Goal: Information Seeking & Learning: Learn about a topic

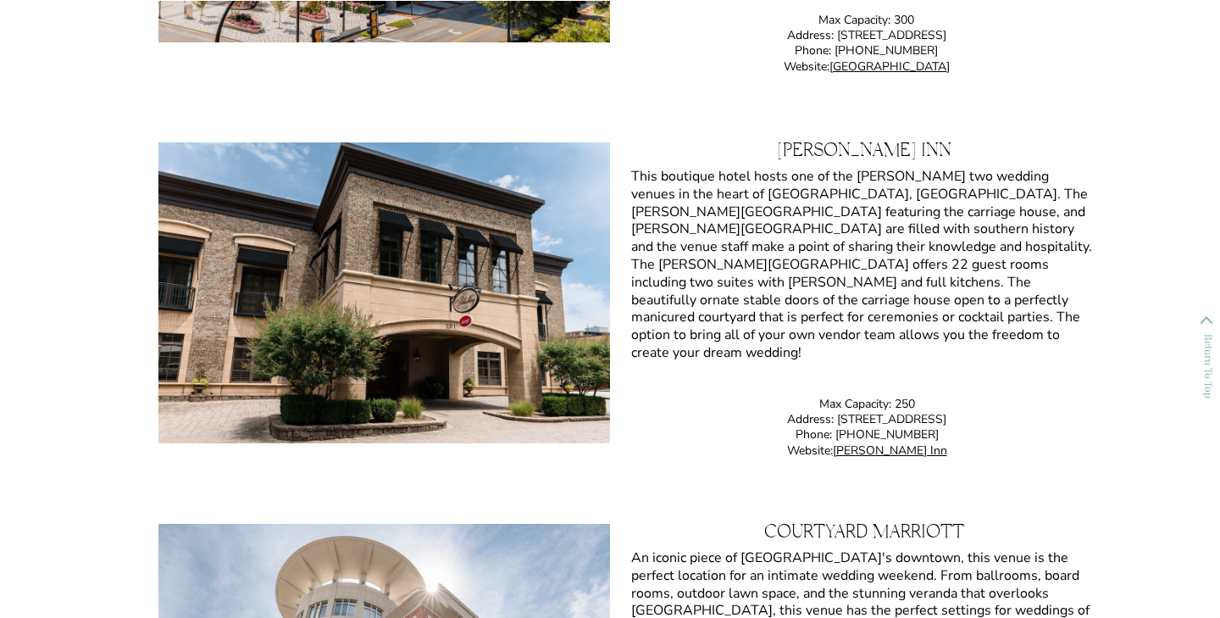
scroll to position [6917, 0]
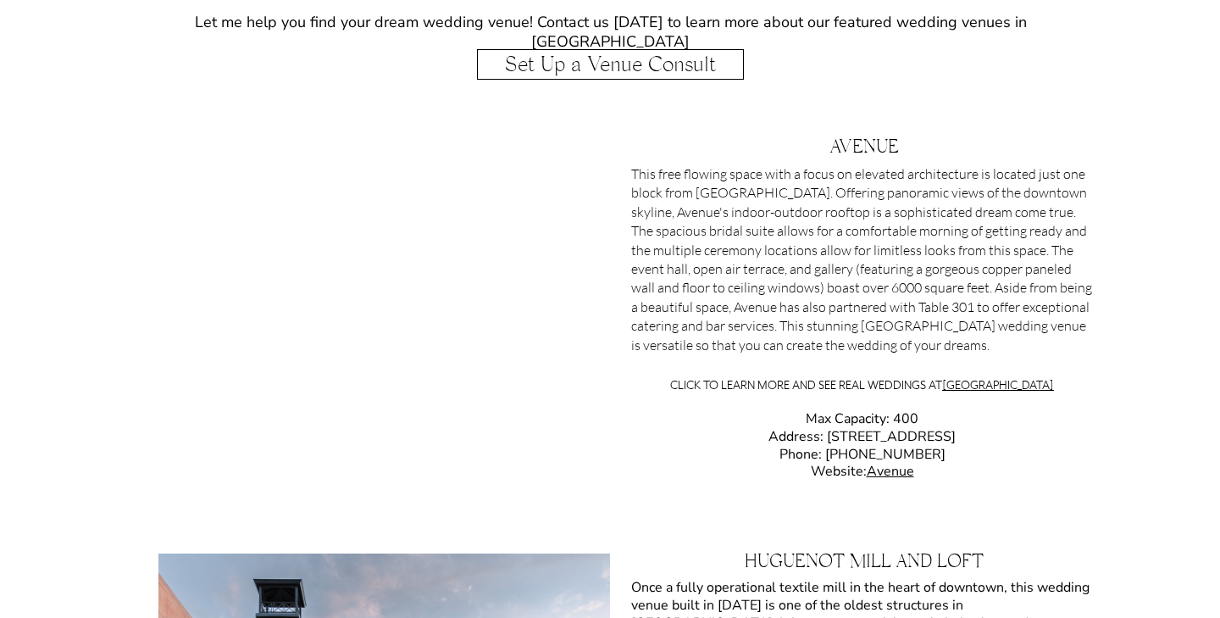
scroll to position [2123, 0]
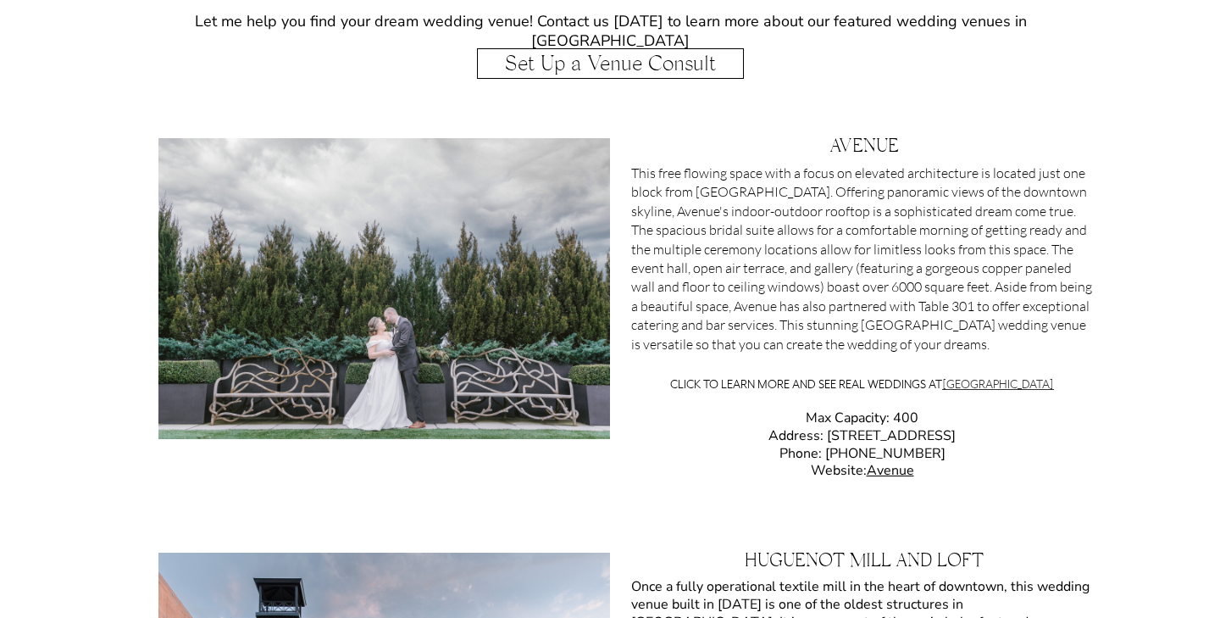
click at [973, 387] on link "Avenue Greenville SC" at bounding box center [998, 383] width 112 height 15
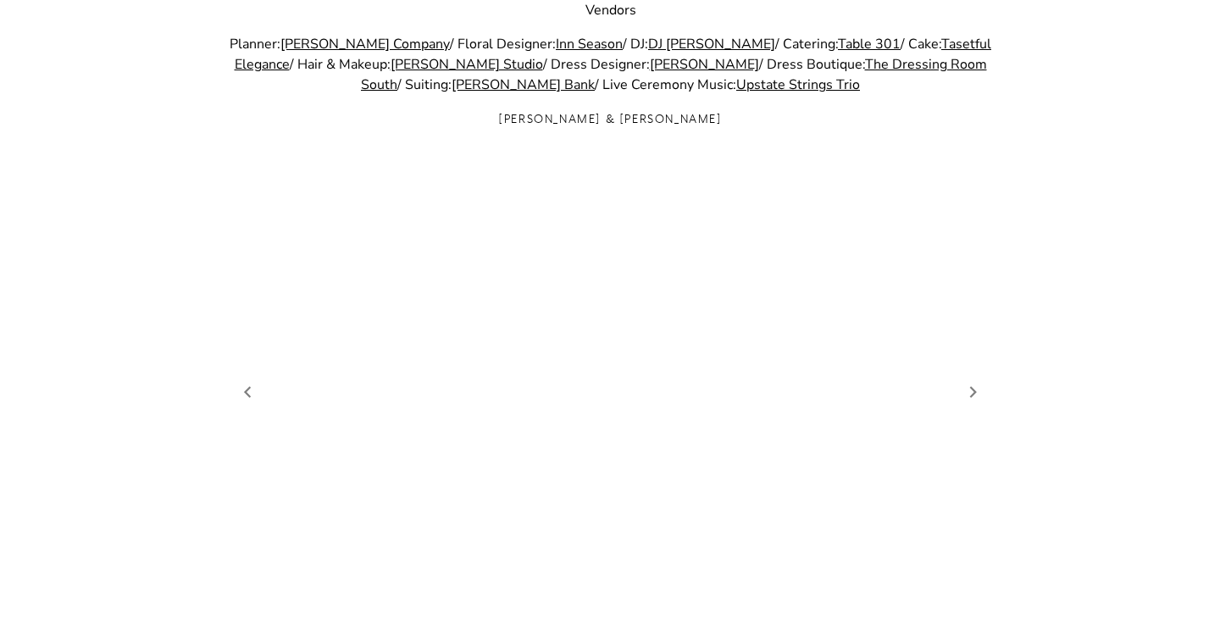
scroll to position [1773, 0]
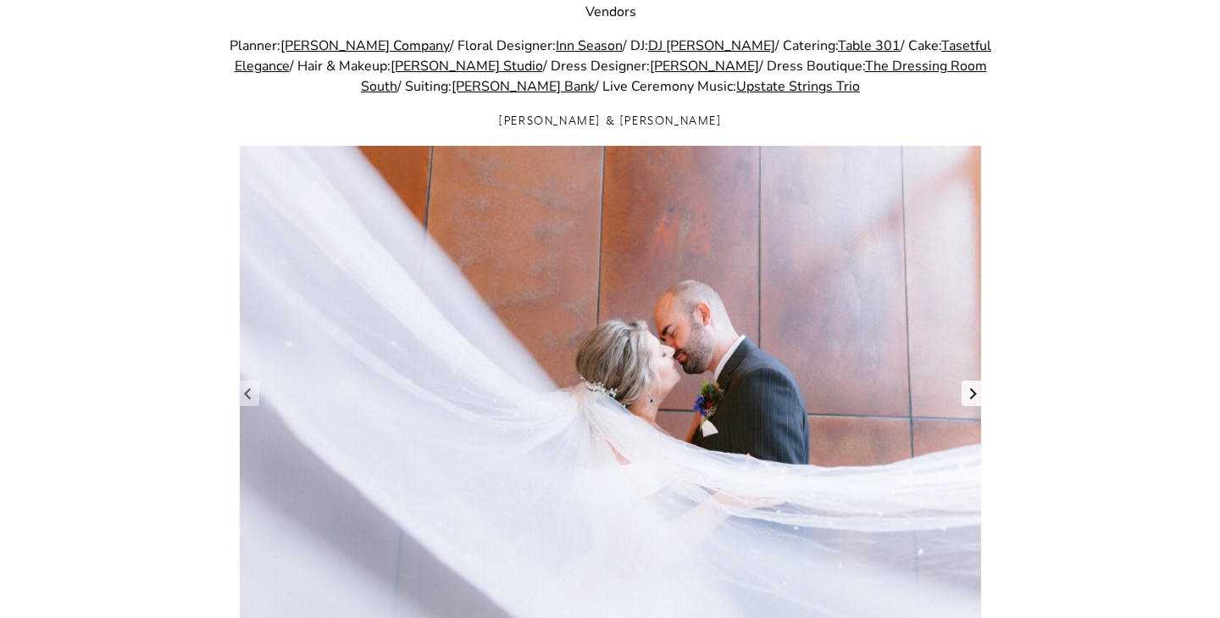
click at [978, 398] on link "Next slide" at bounding box center [974, 392] width 24 height 25
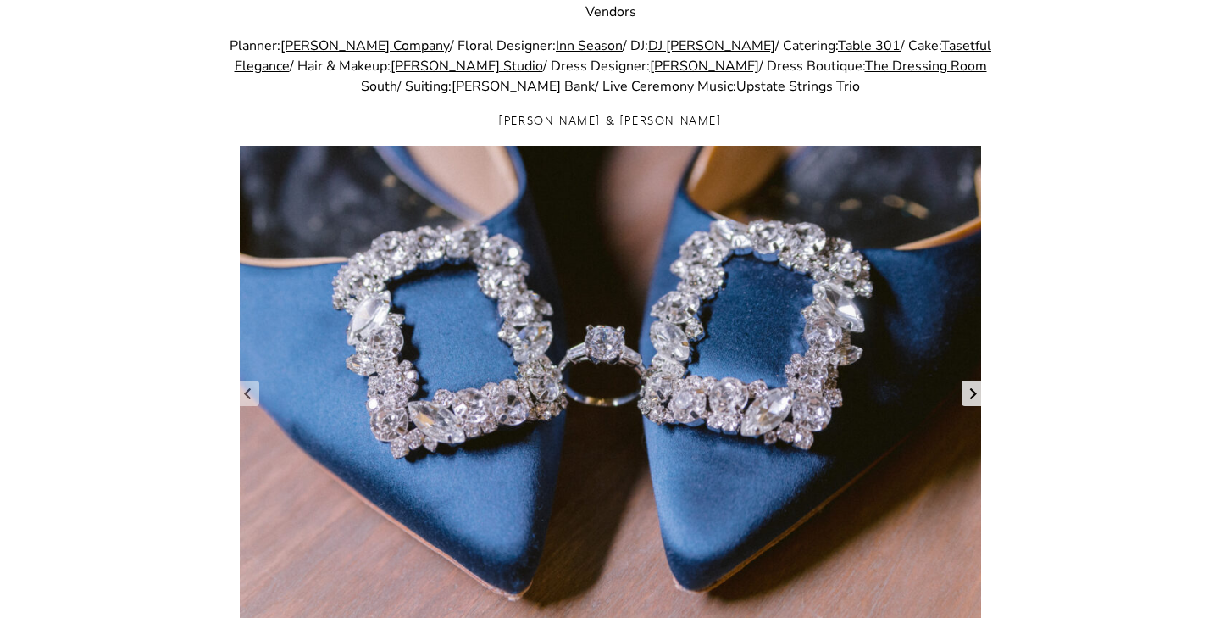
click at [978, 398] on link "Next slide" at bounding box center [974, 392] width 24 height 25
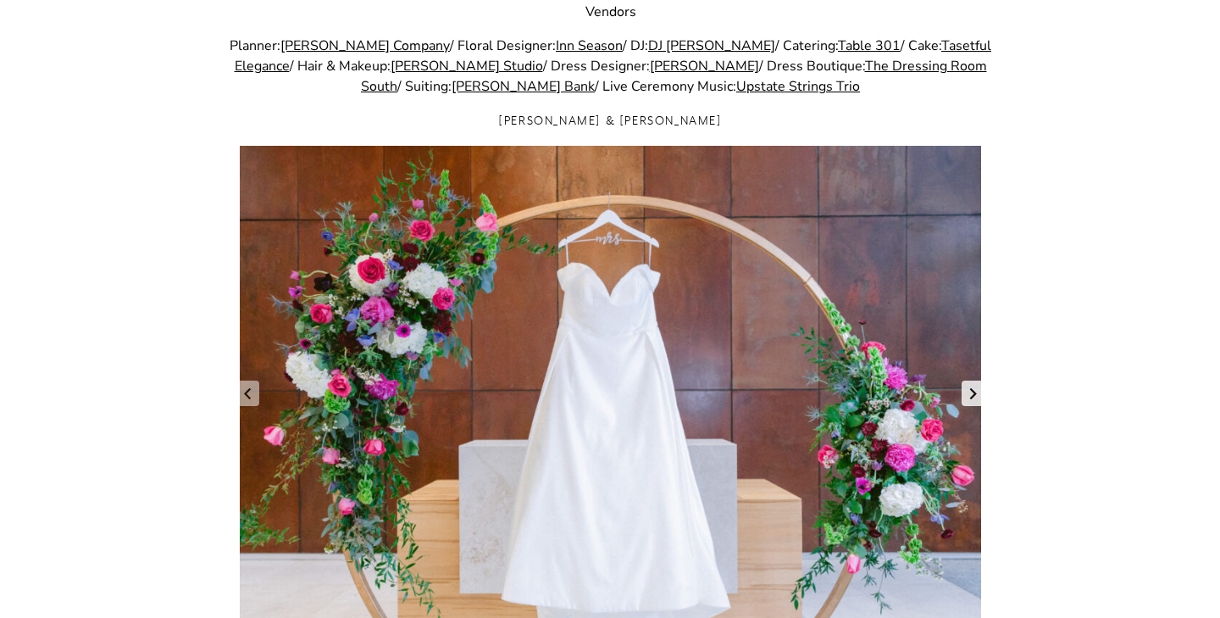
click at [978, 399] on link "Next slide" at bounding box center [974, 392] width 24 height 25
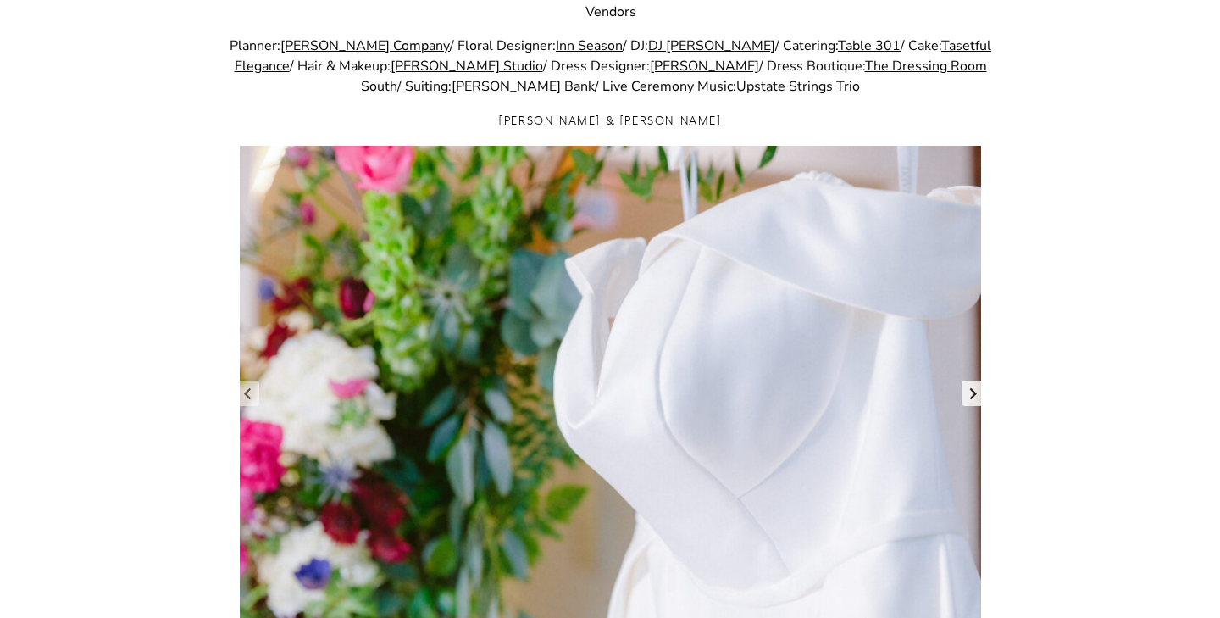
click at [978, 399] on link "Next slide" at bounding box center [974, 392] width 24 height 25
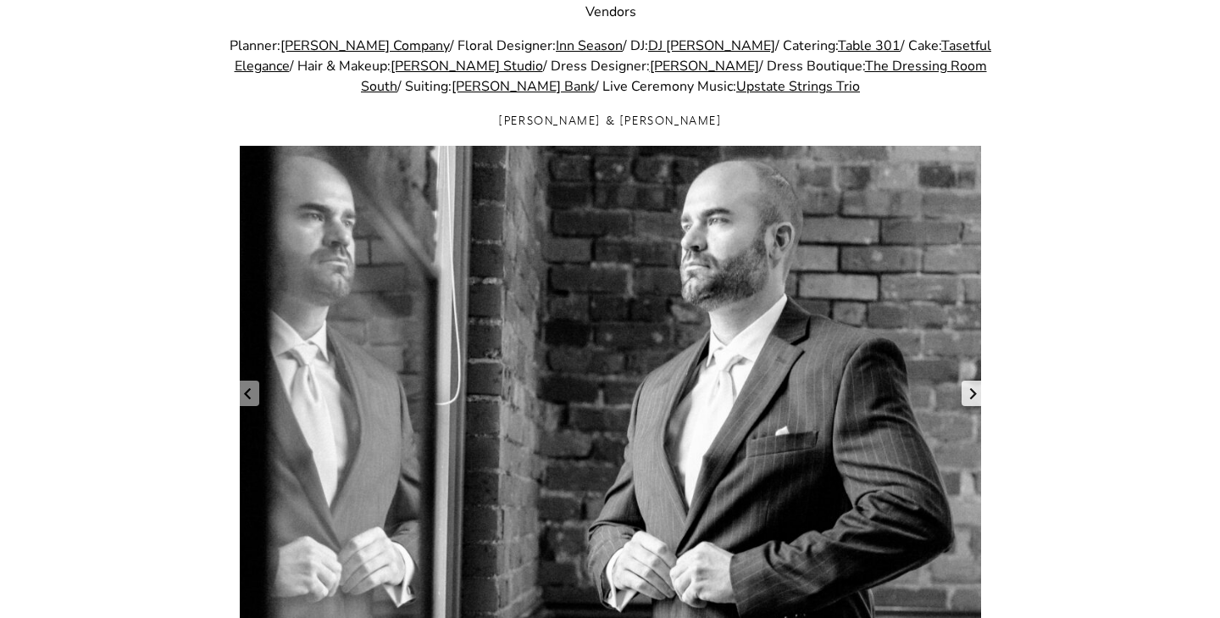
click at [978, 399] on link "Next slide" at bounding box center [974, 392] width 24 height 25
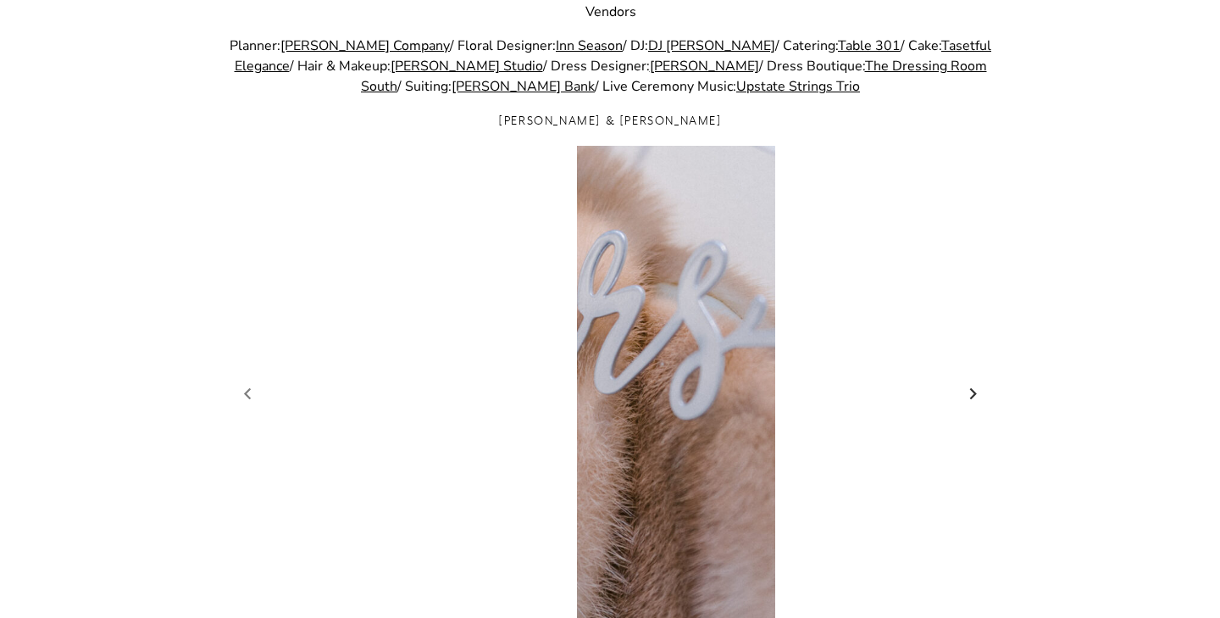
click at [978, 399] on link "Next slide" at bounding box center [974, 392] width 24 height 25
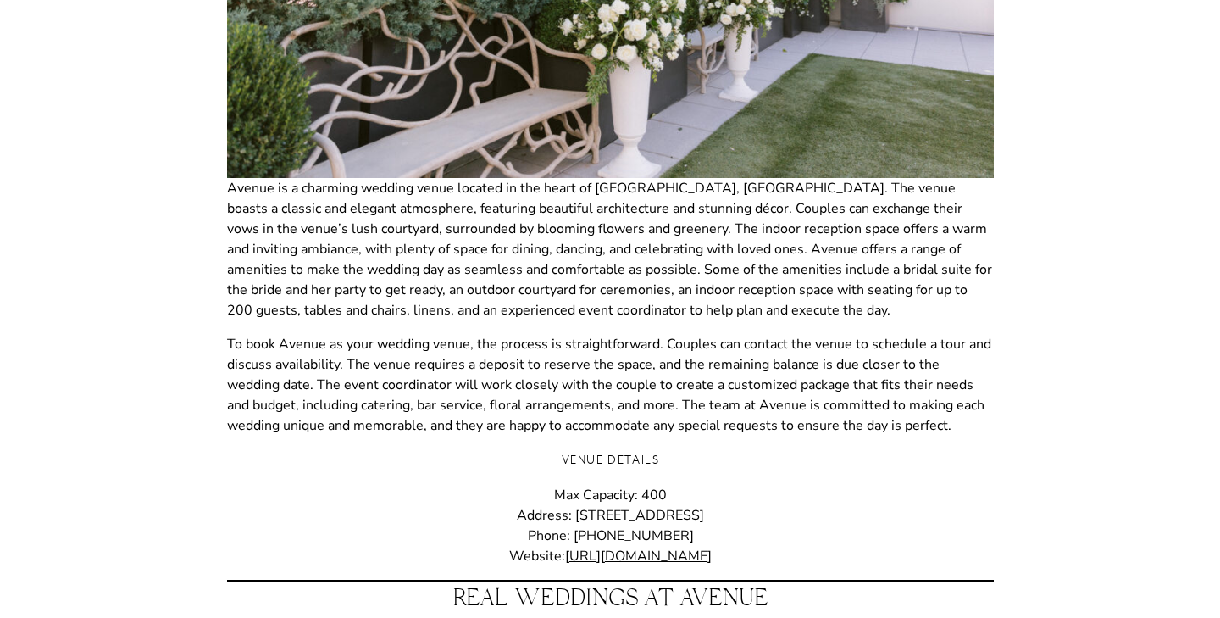
scroll to position [558, 0]
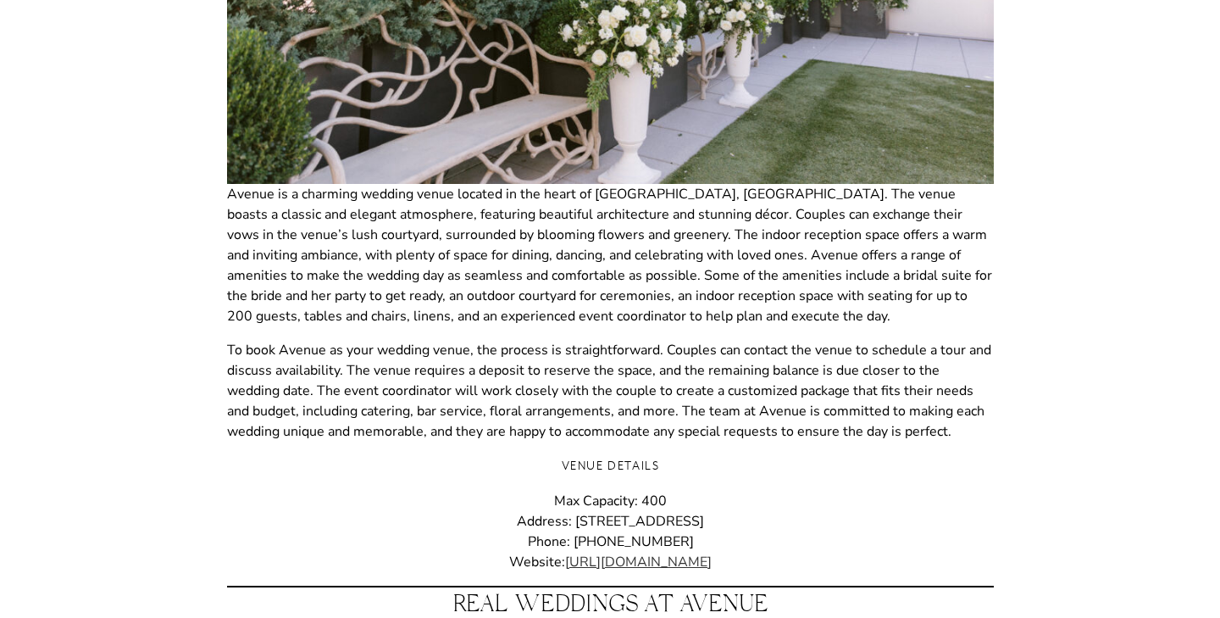
click at [697, 558] on link "https://avenuegreenville.com/" at bounding box center [638, 562] width 147 height 19
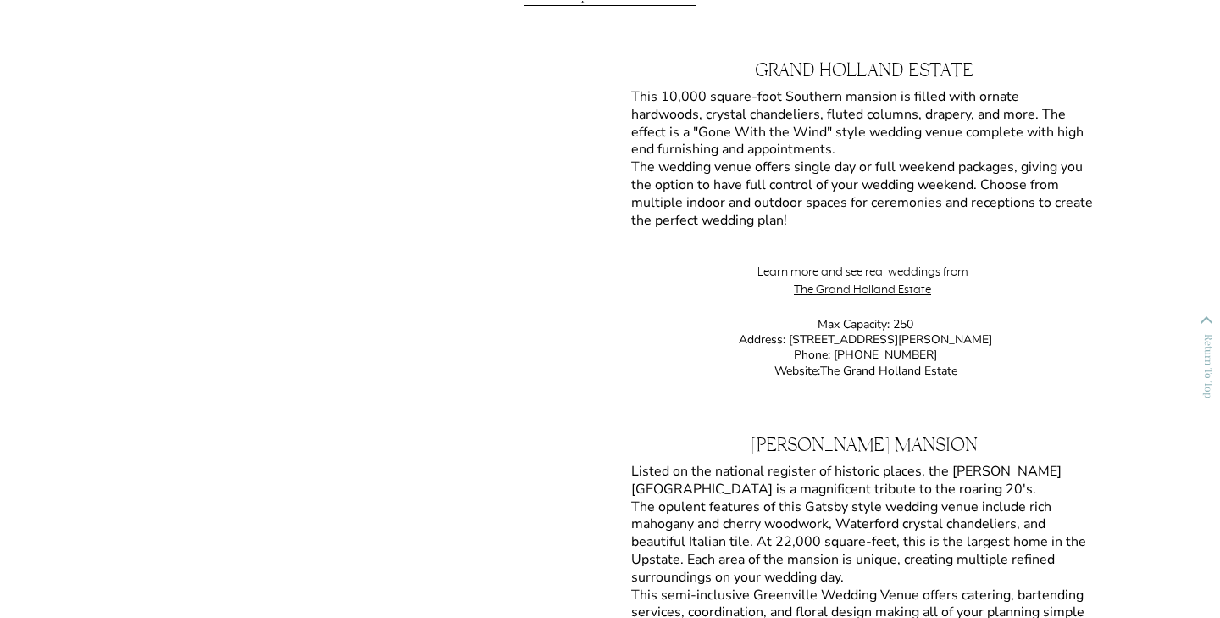
scroll to position [12095, 0]
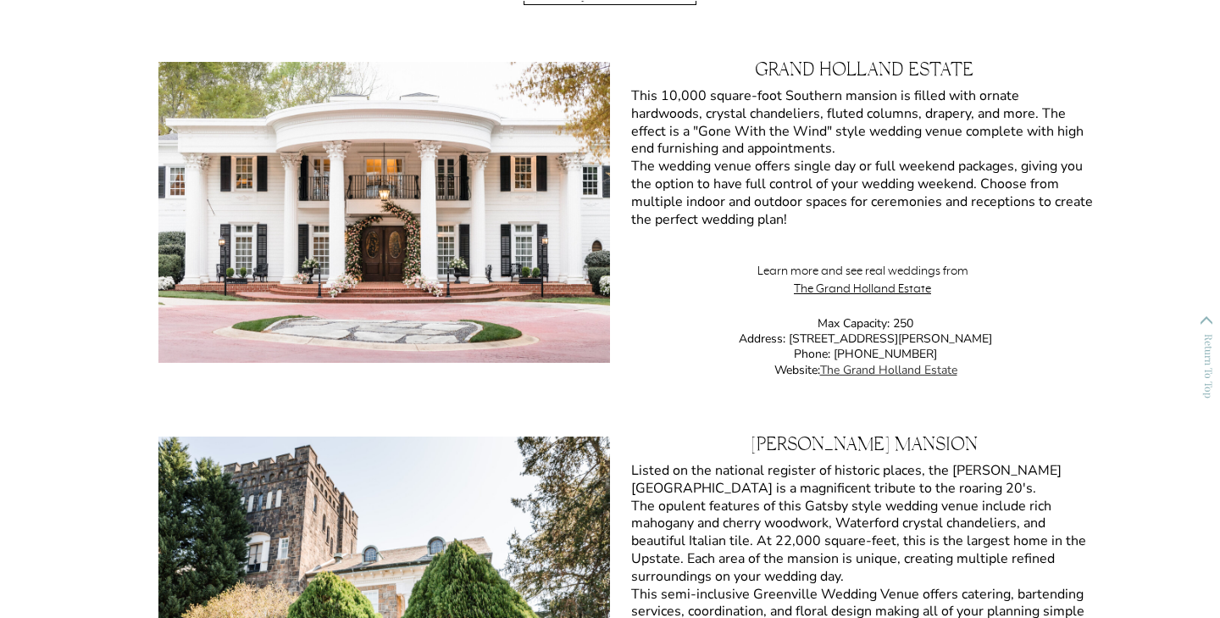
click at [855, 369] on link "The Grand Holland Estate" at bounding box center [888, 370] width 137 height 16
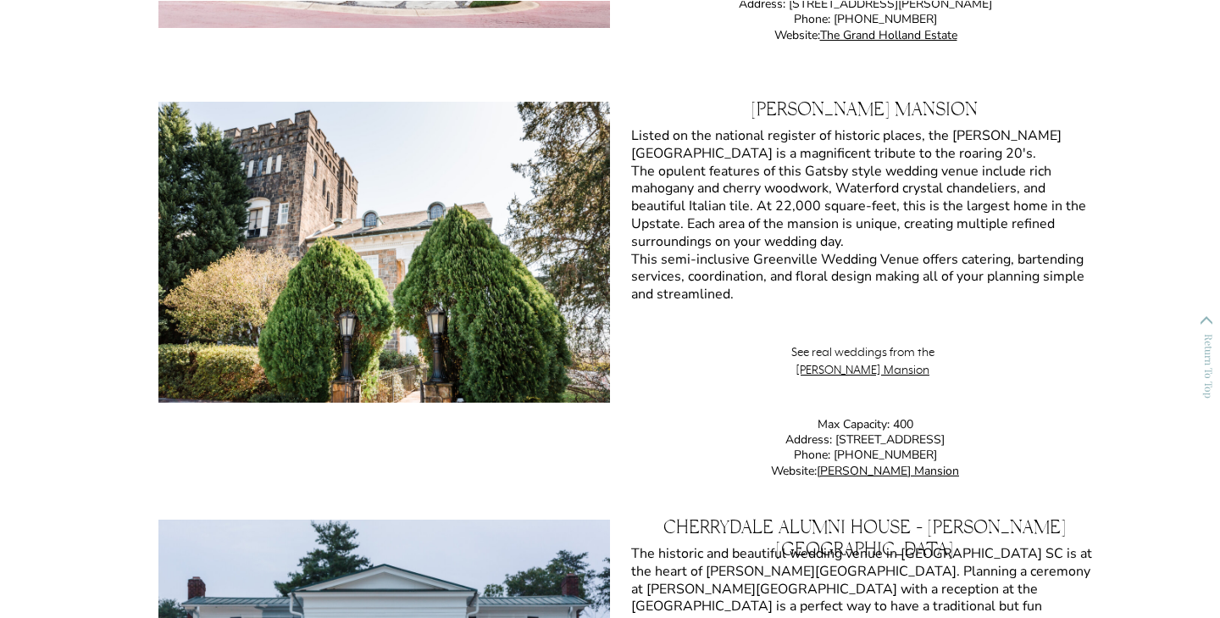
scroll to position [12434, 0]
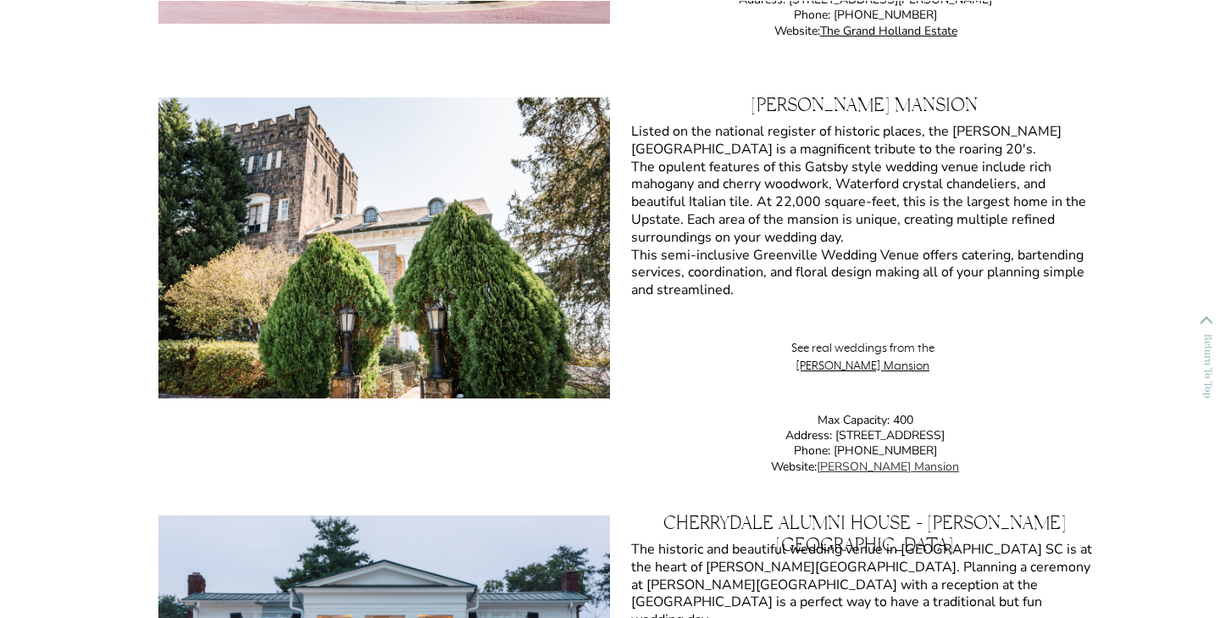
click at [869, 467] on link "Gassaway Mansion" at bounding box center [888, 466] width 142 height 16
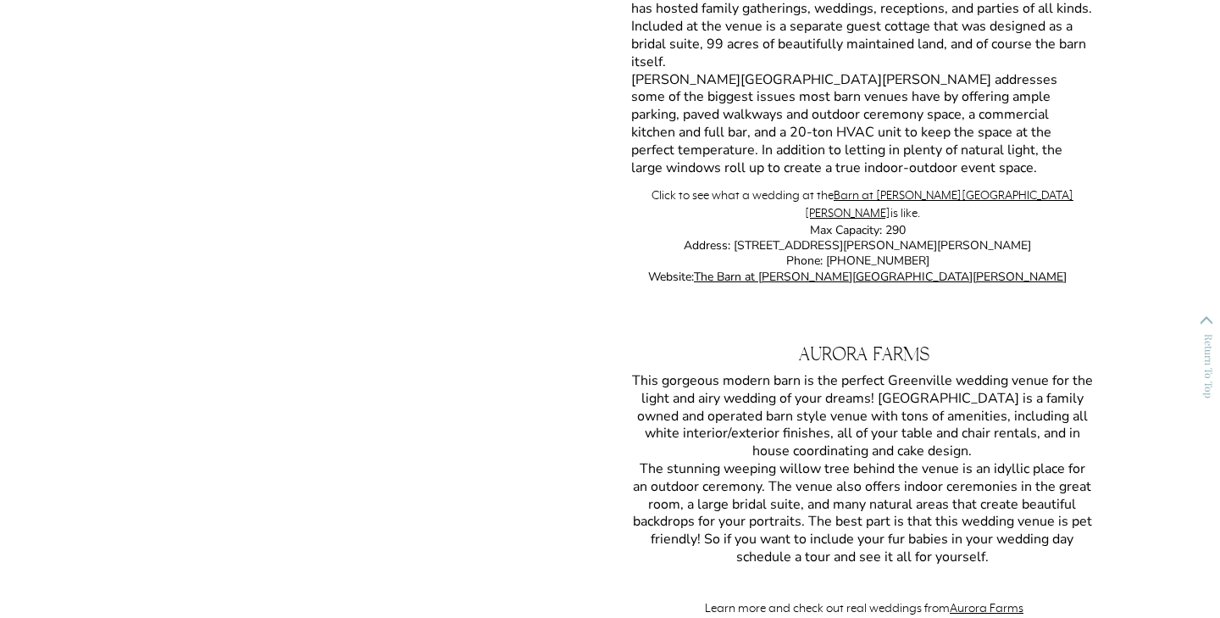
scroll to position [14149, 0]
